Goal: Task Accomplishment & Management: Use online tool/utility

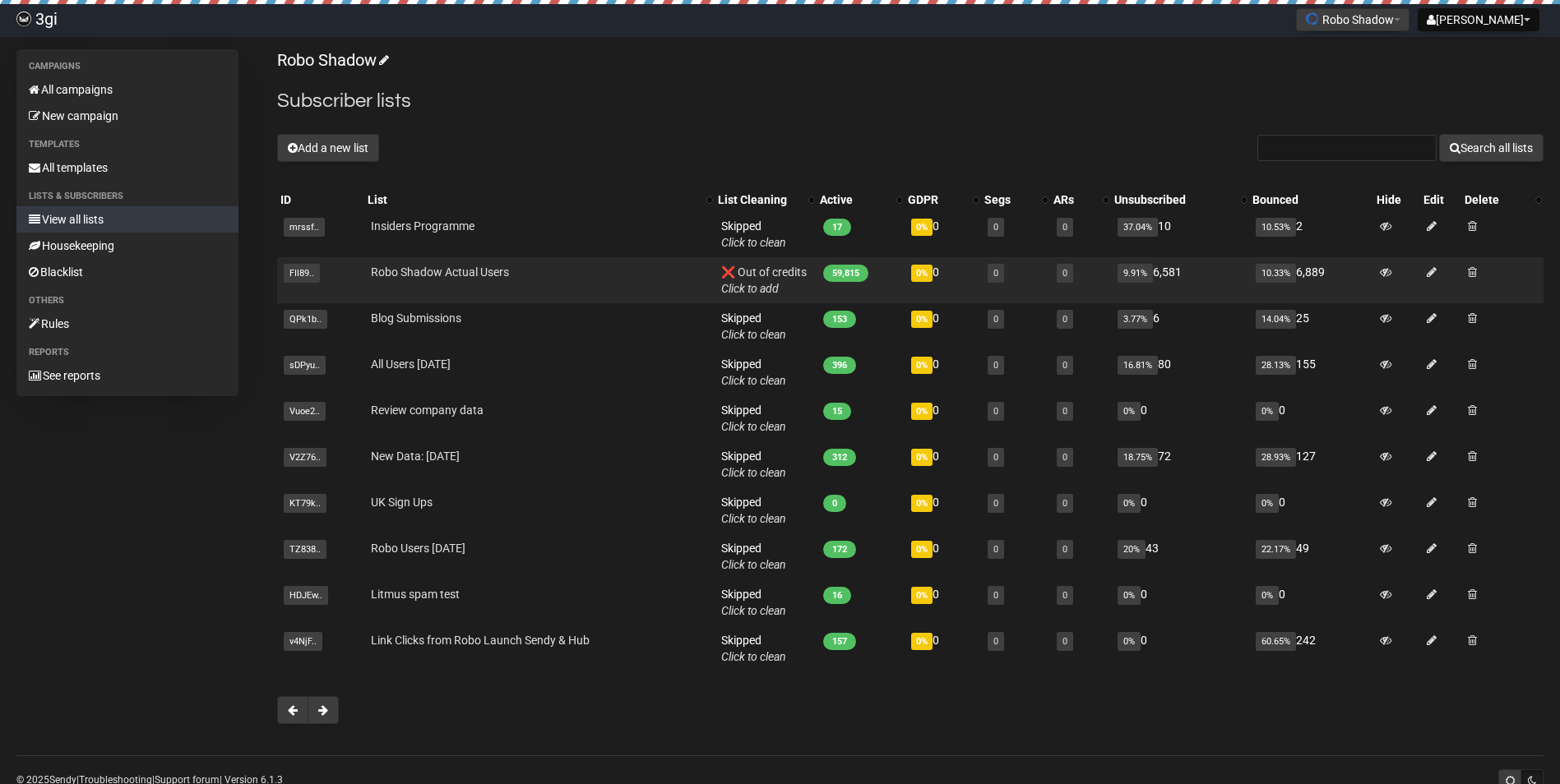
scroll to position [45, 0]
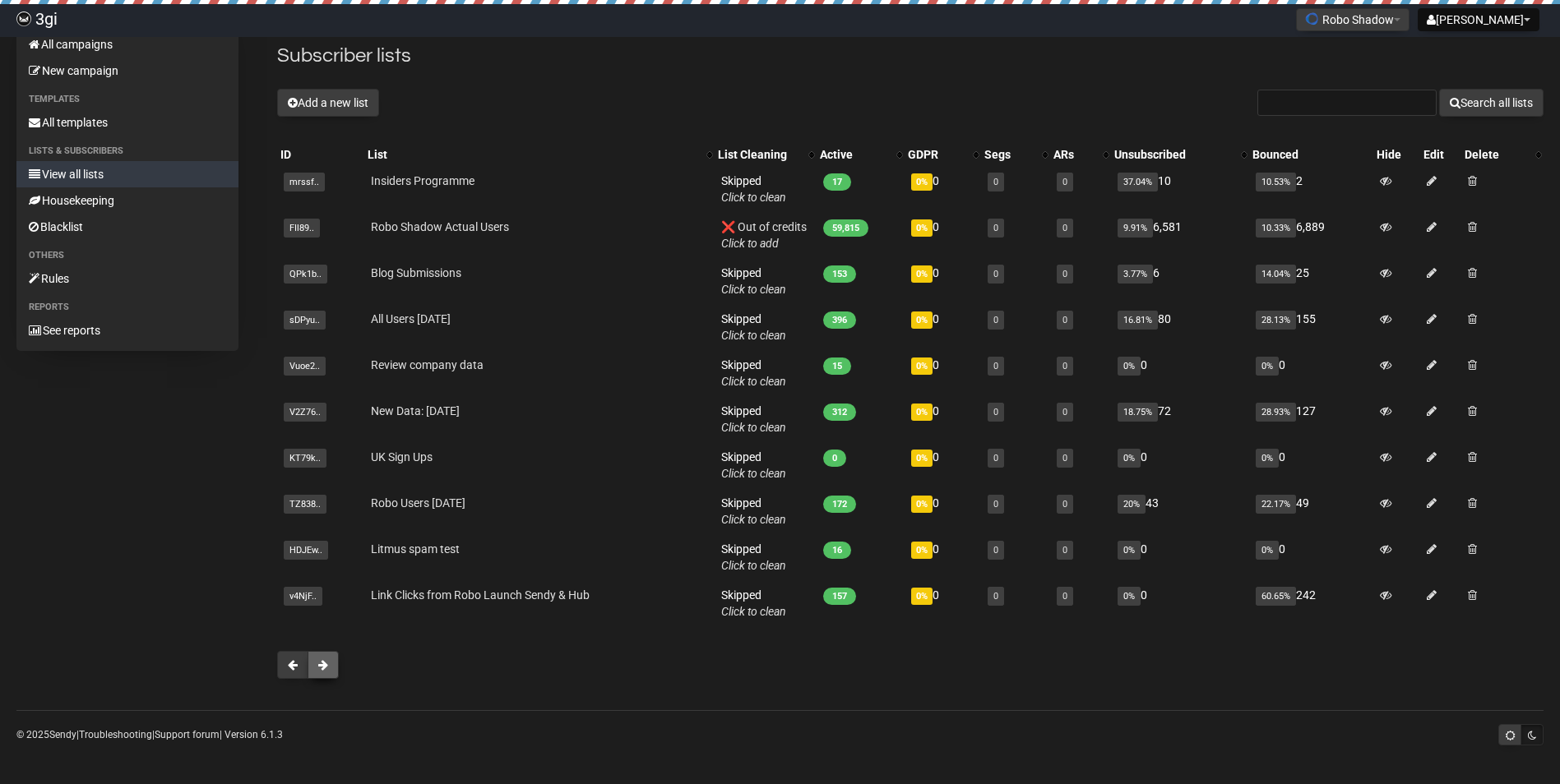
click at [322, 663] on span at bounding box center [323, 665] width 10 height 12
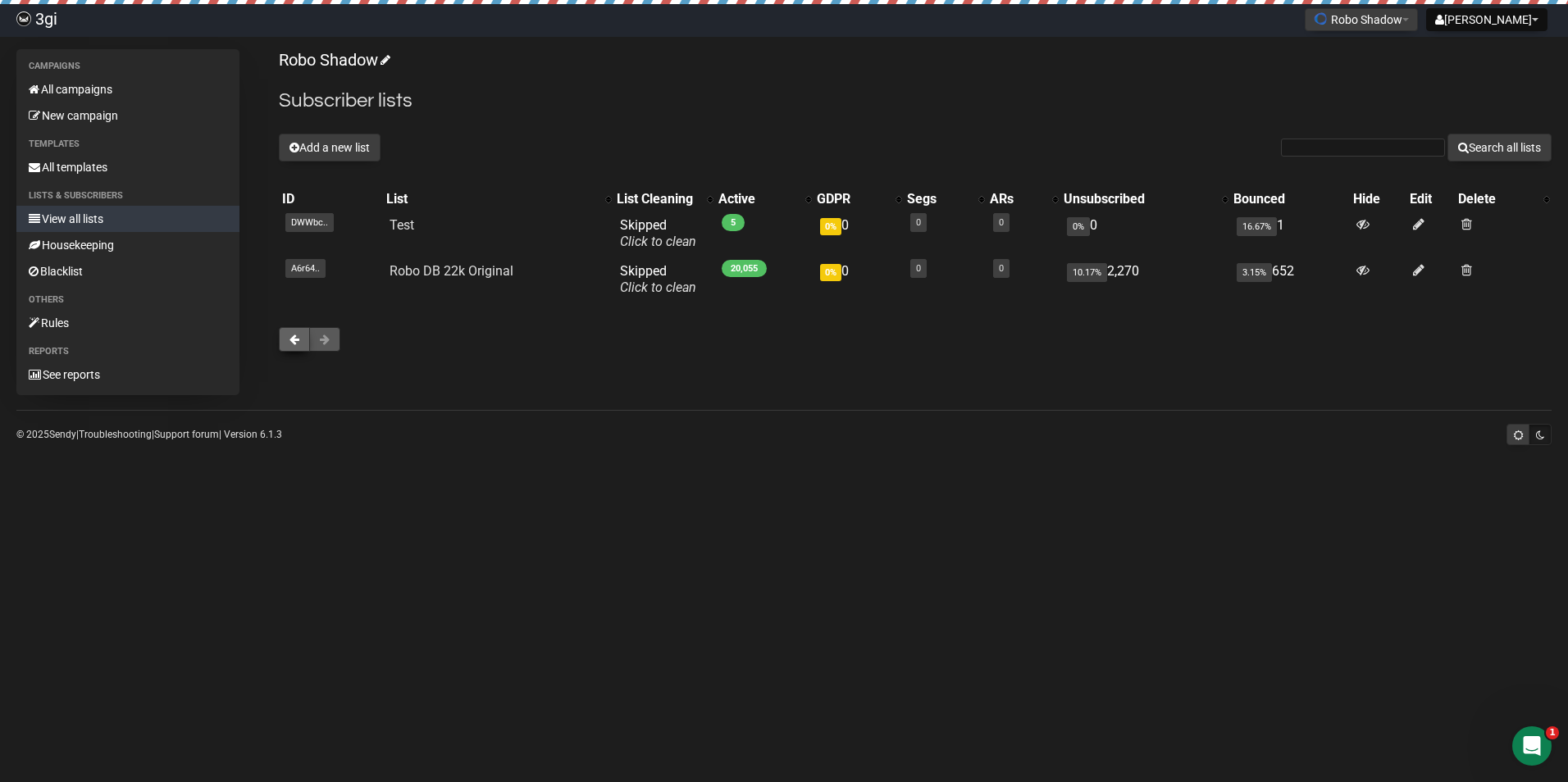
click at [289, 336] on button at bounding box center [295, 340] width 31 height 25
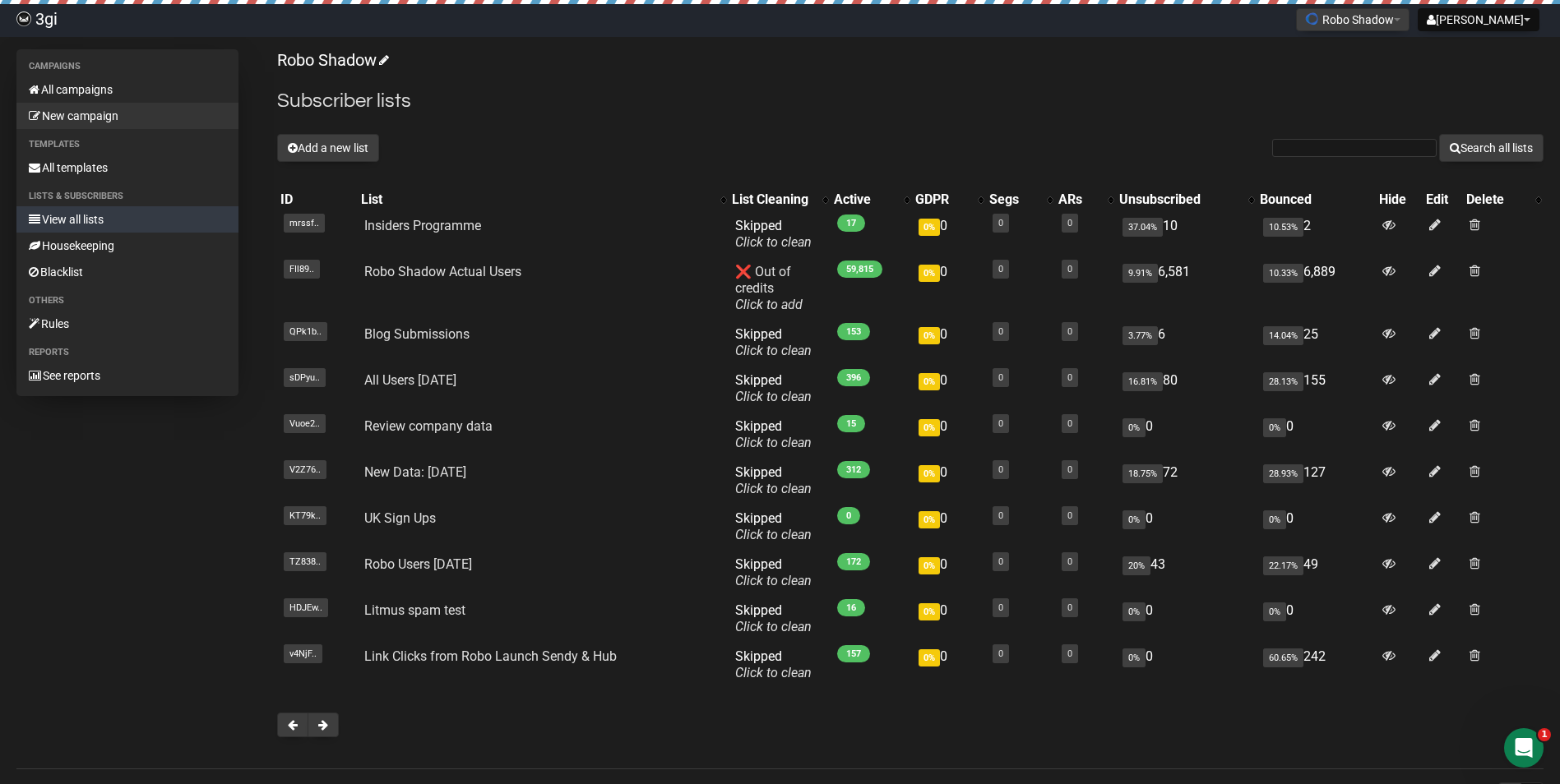
click at [100, 122] on link "New campaign" at bounding box center [128, 116] width 222 height 26
